Goal: Task Accomplishment & Management: Use online tool/utility

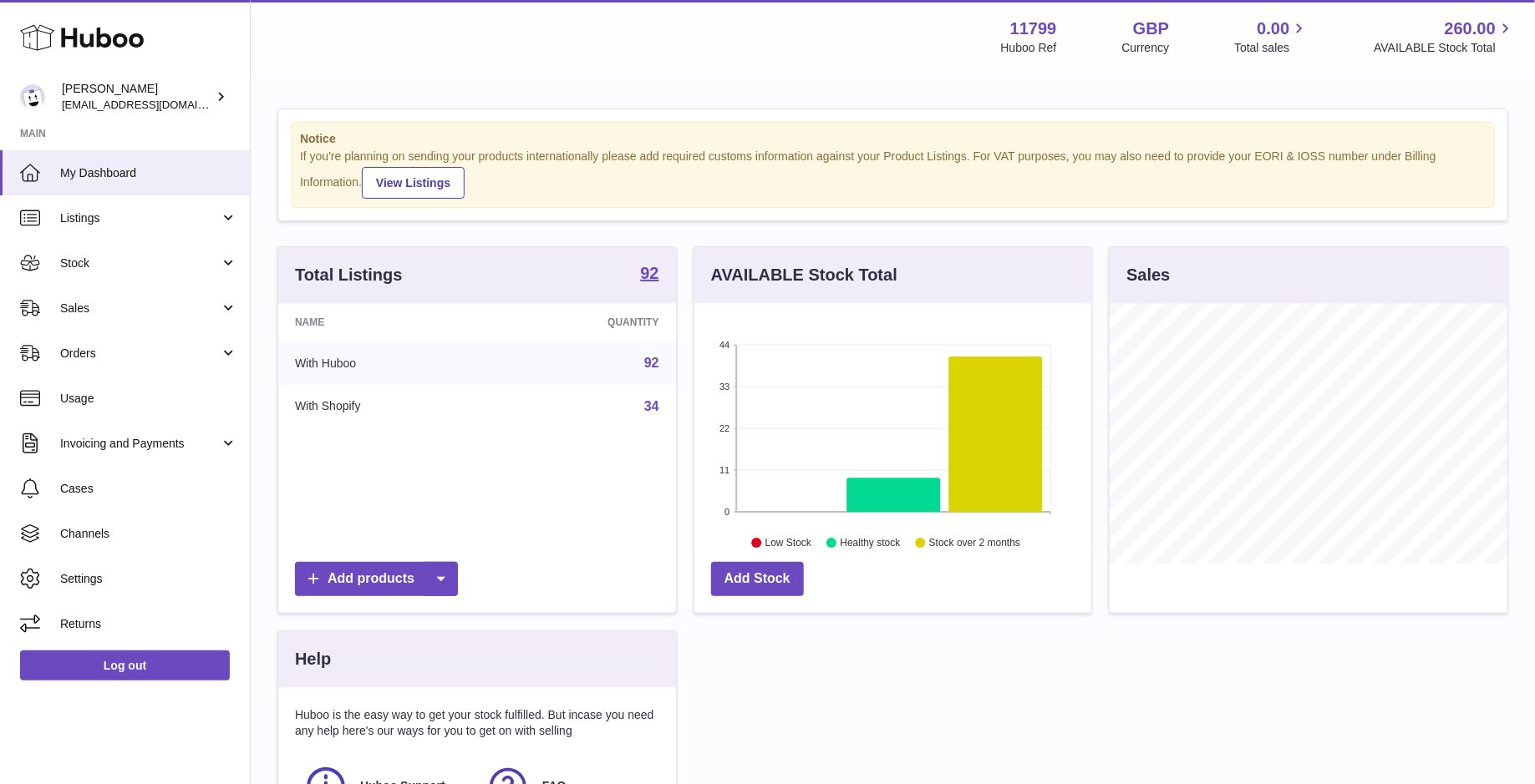
scroll to position [260, 398]
click at [80, 227] on link "Listings" at bounding box center [125, 218] width 250 height 45
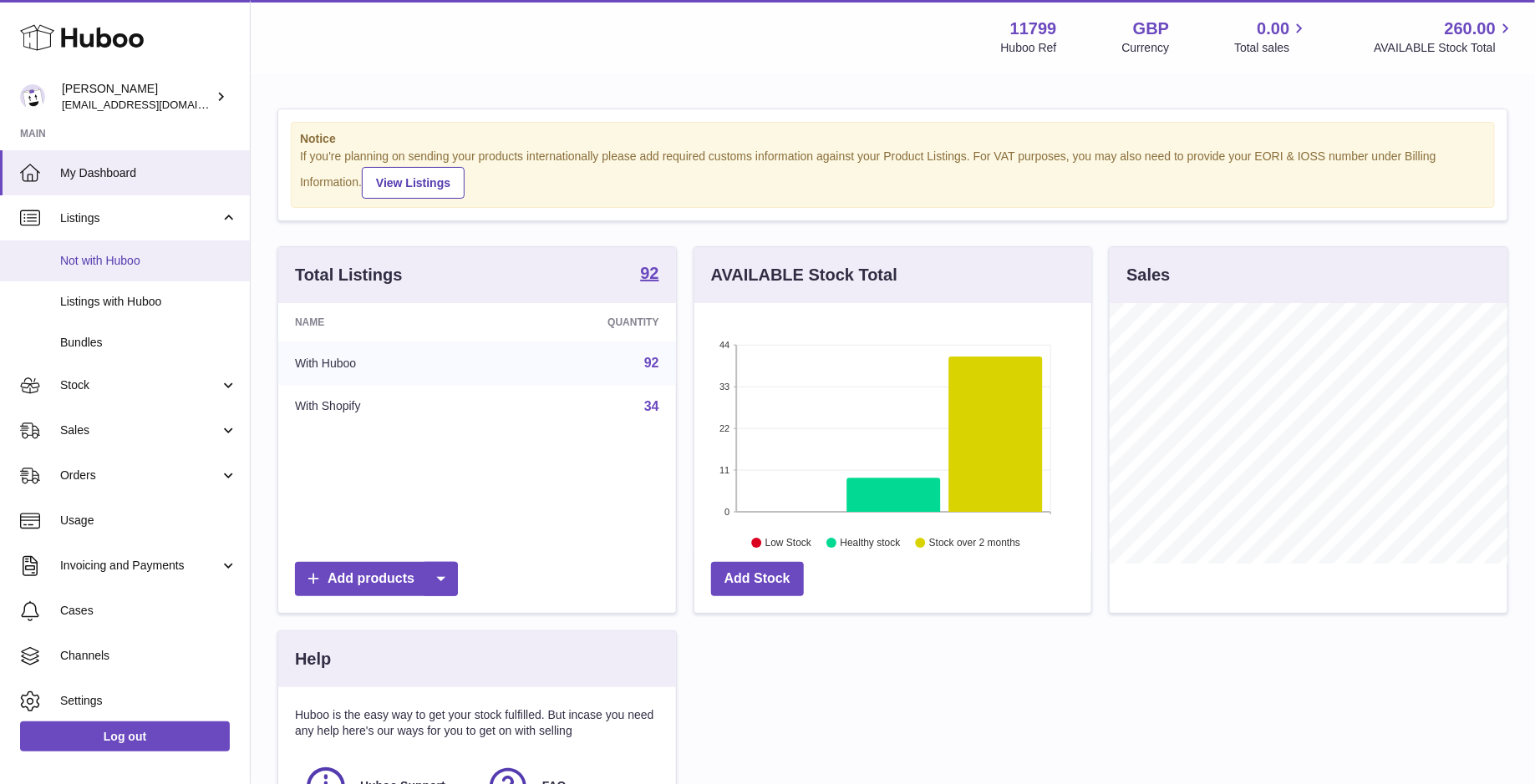
click at [104, 267] on span "Not with Huboo" at bounding box center [149, 260] width 177 height 16
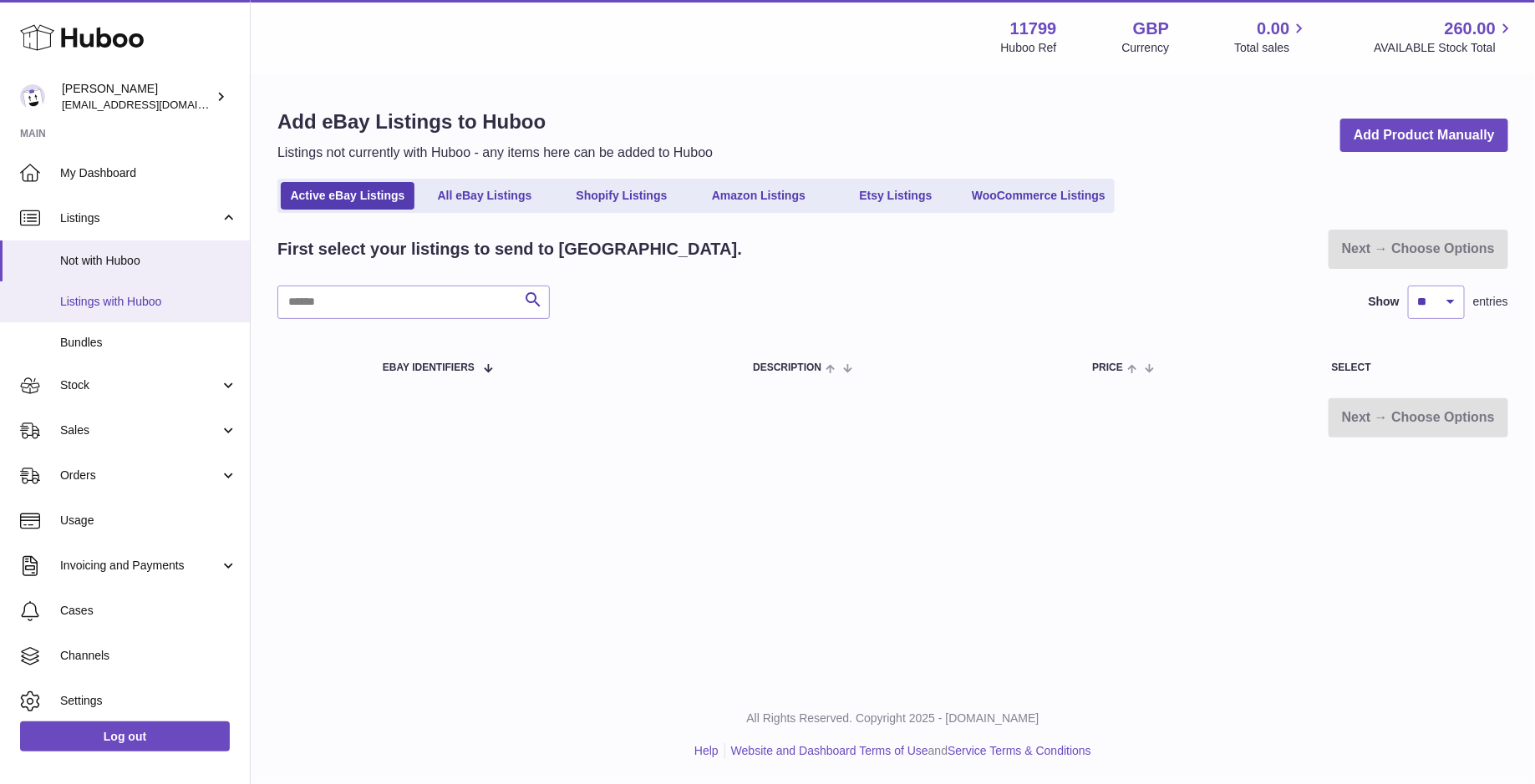
click at [110, 289] on link "Listings with Huboo" at bounding box center [125, 302] width 250 height 41
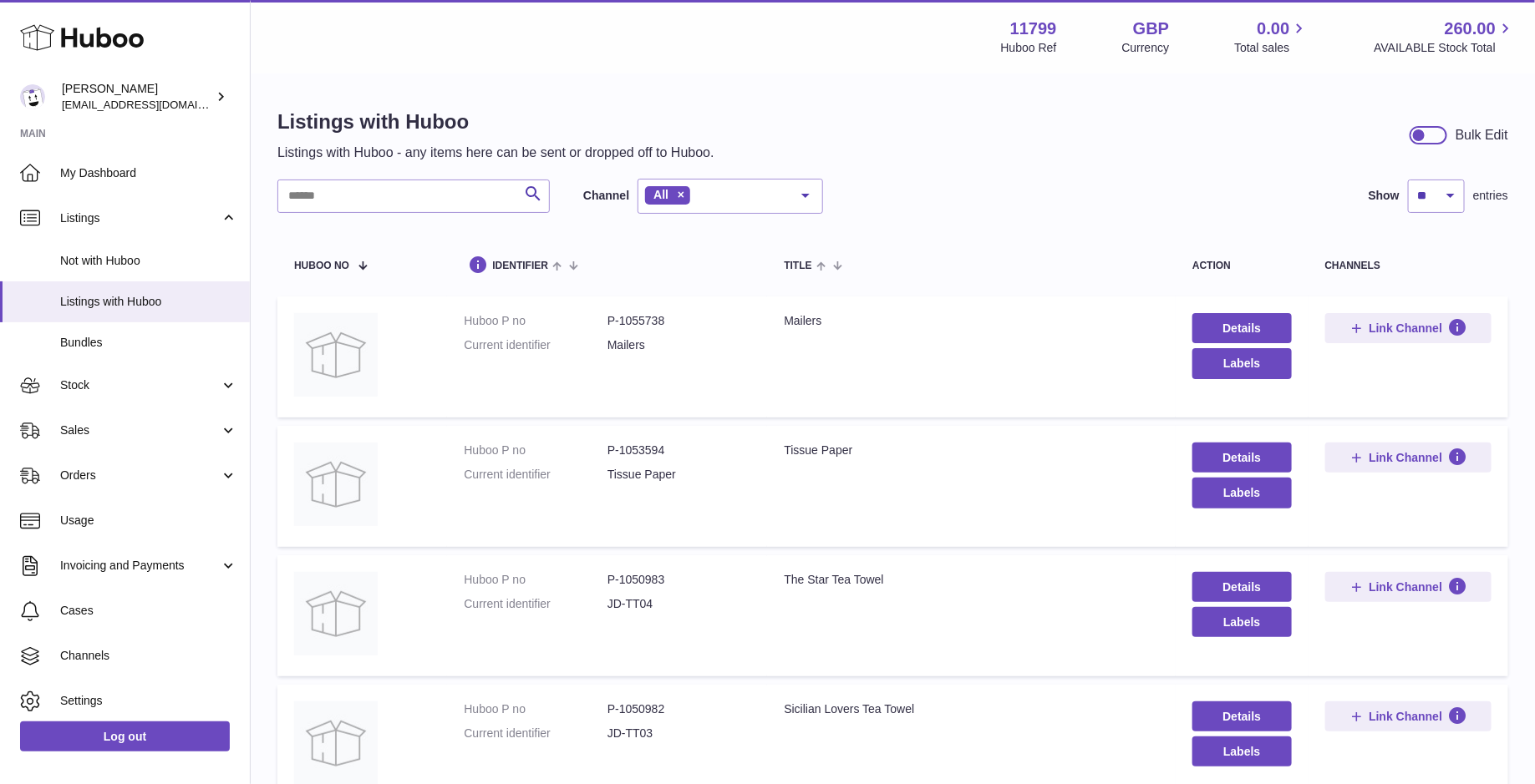
click at [628, 314] on dd "P-1055738" at bounding box center [679, 321] width 144 height 16
copy dl "P-1055738"
